Goal: Find specific page/section: Find specific page/section

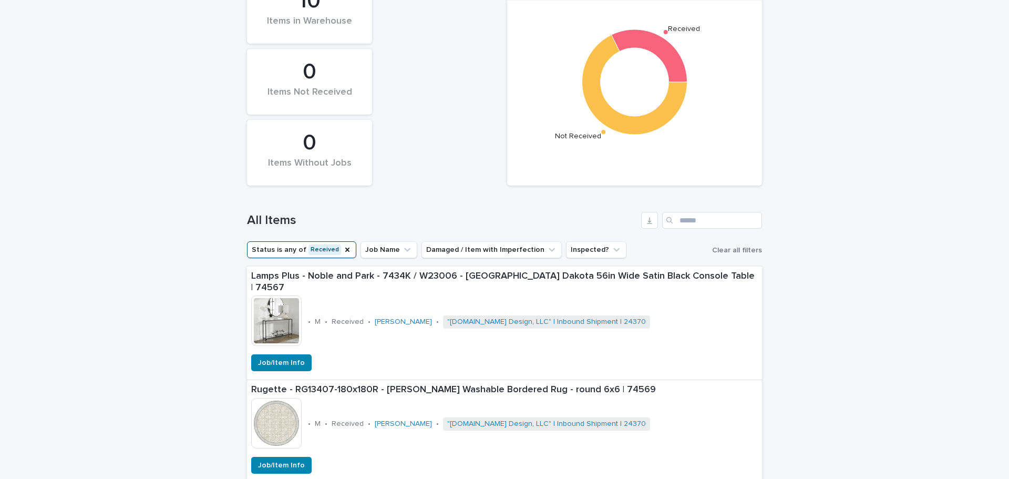
scroll to position [210, 0]
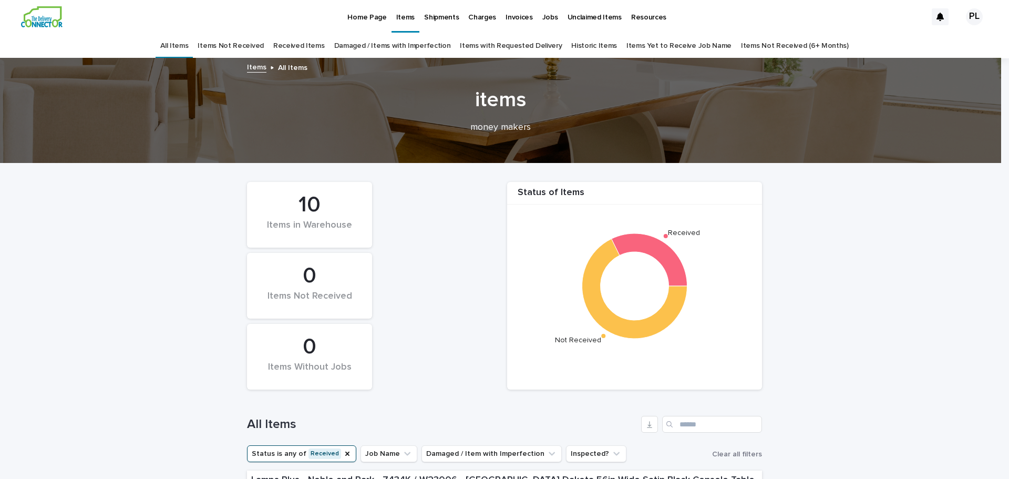
click at [301, 46] on link "Received Items" at bounding box center [299, 46] width 52 height 25
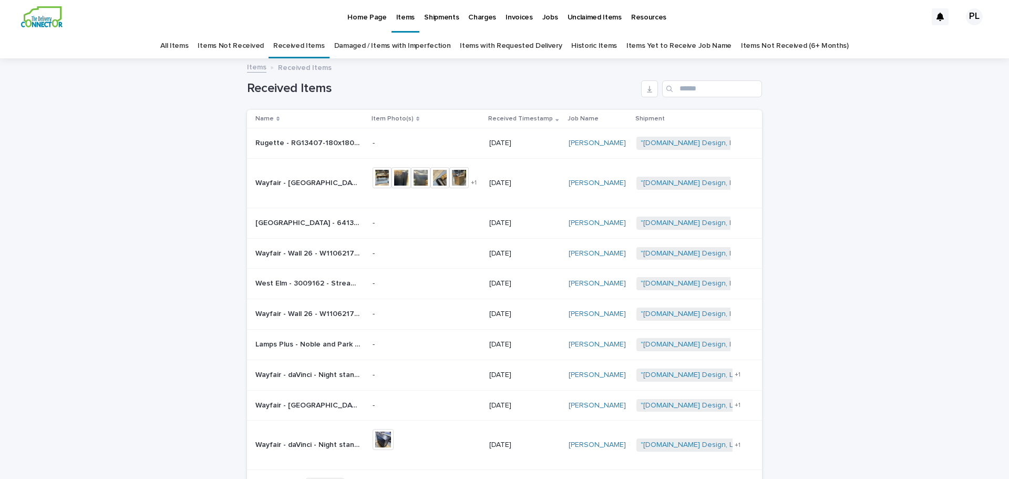
click at [429, 21] on p "Shipments" at bounding box center [441, 11] width 35 height 22
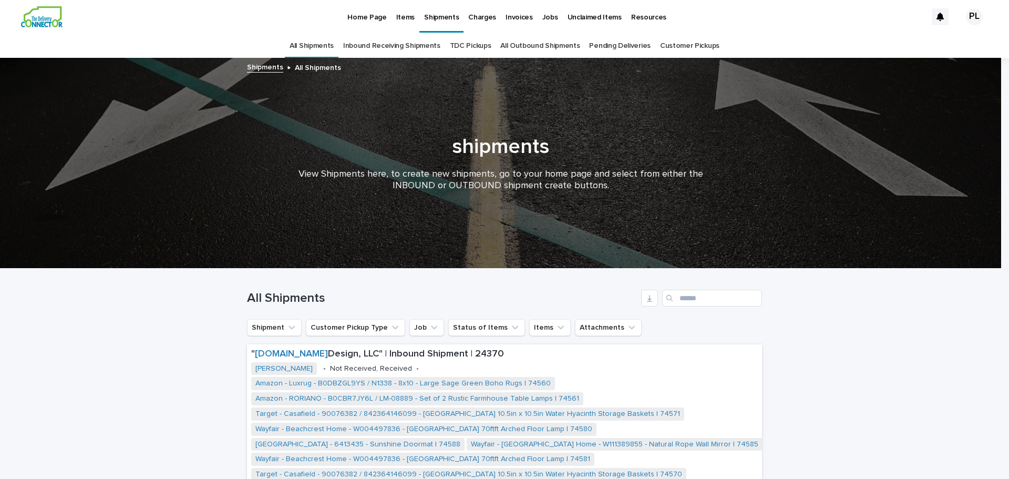
click at [542, 43] on link "All Outbound Shipments" at bounding box center [539, 46] width 79 height 25
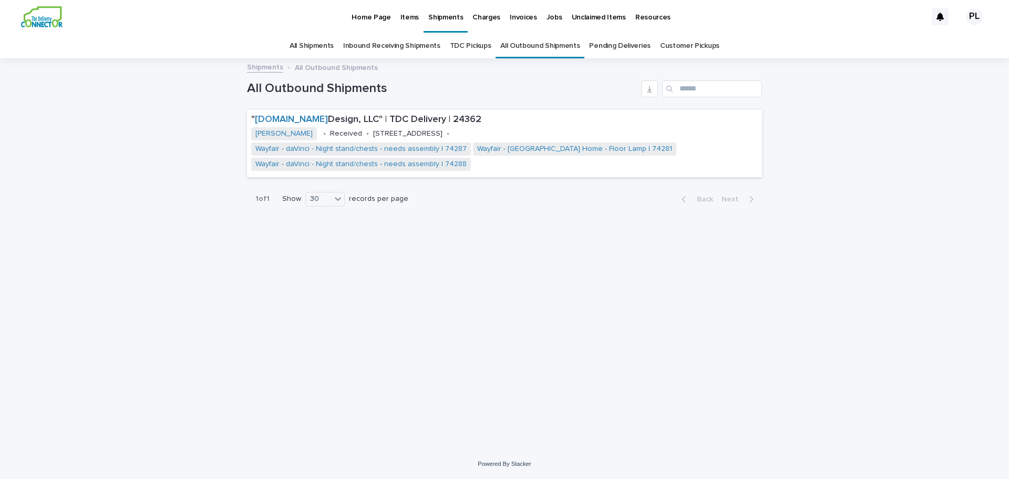
click at [362, 13] on p "Home Page" at bounding box center [371, 11] width 39 height 22
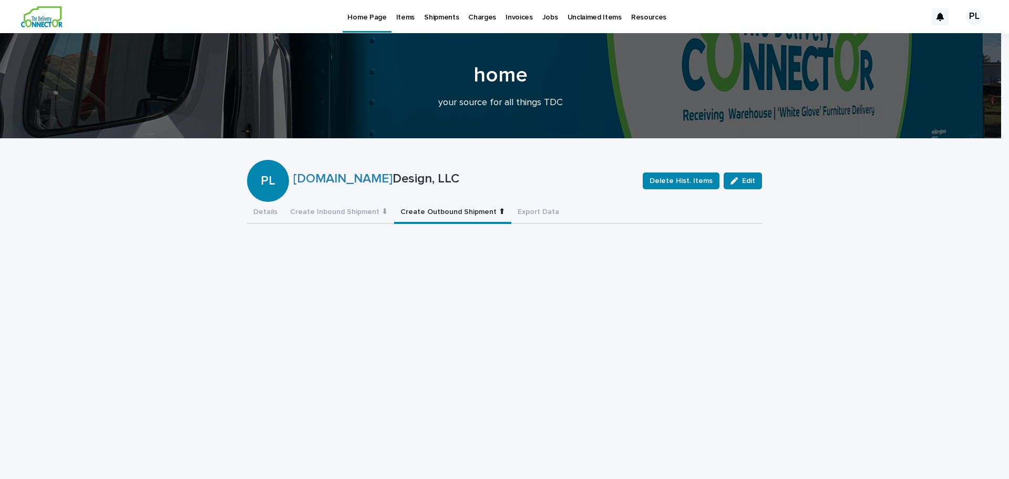
click at [431, 210] on button "Create Outbound Shipment ⬆" at bounding box center [452, 213] width 117 height 22
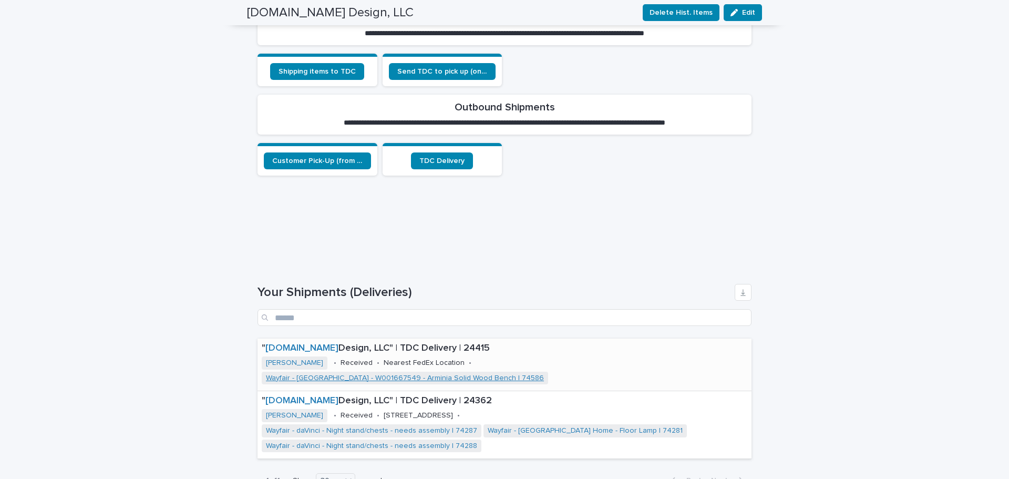
scroll to position [57, 0]
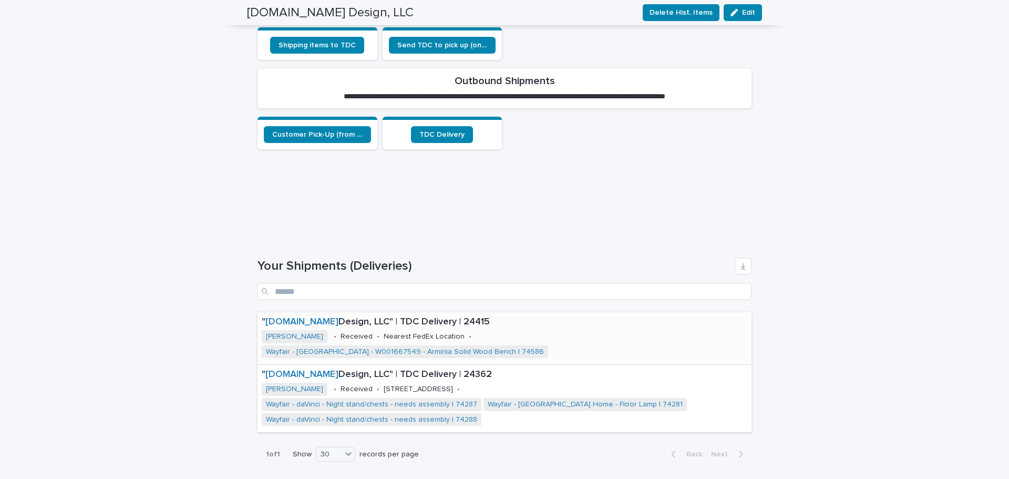
click at [448, 319] on p "" Plan.It Design, LLC" | TDC Delivery | 24415" at bounding box center [505, 322] width 486 height 12
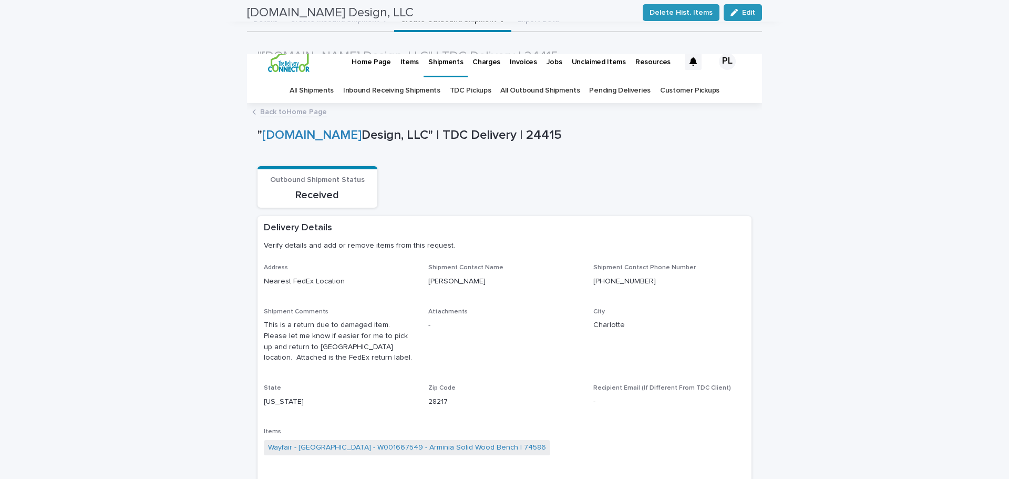
scroll to position [184, 0]
